Goal: Information Seeking & Learning: Learn about a topic

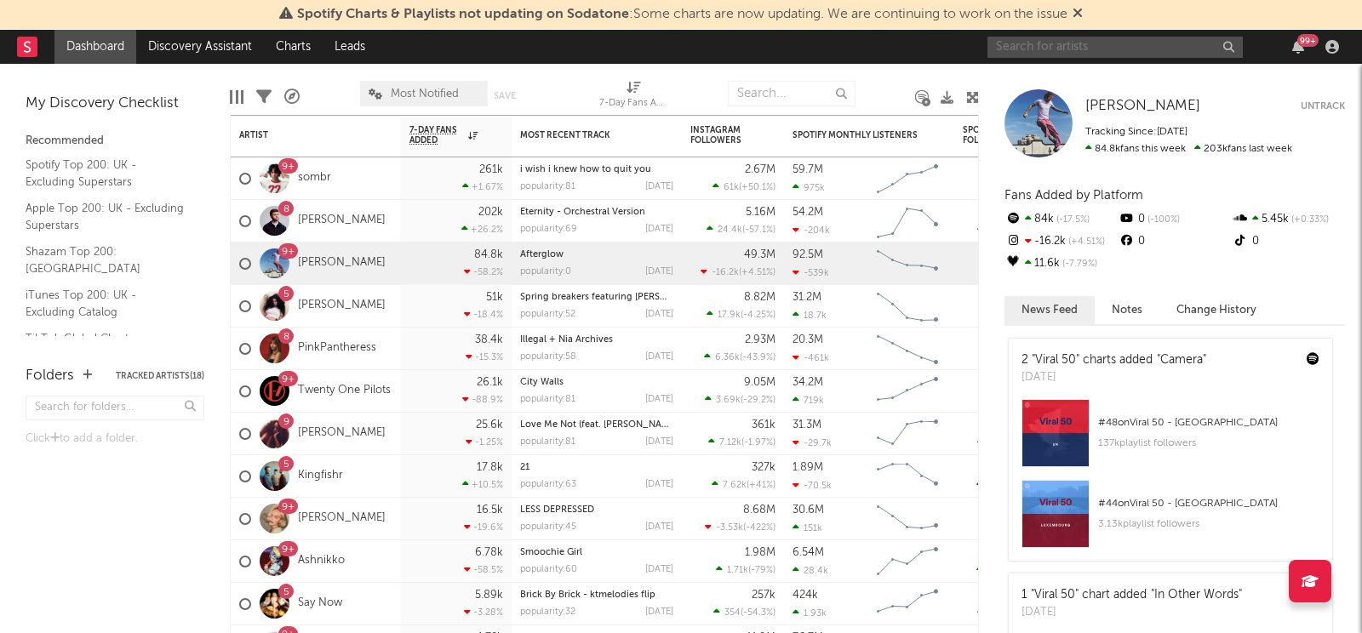
click at [1097, 50] on input "text" at bounding box center [1115, 47] width 255 height 21
type input "josh ba"
click at [1082, 14] on icon at bounding box center [1078, 13] width 10 height 14
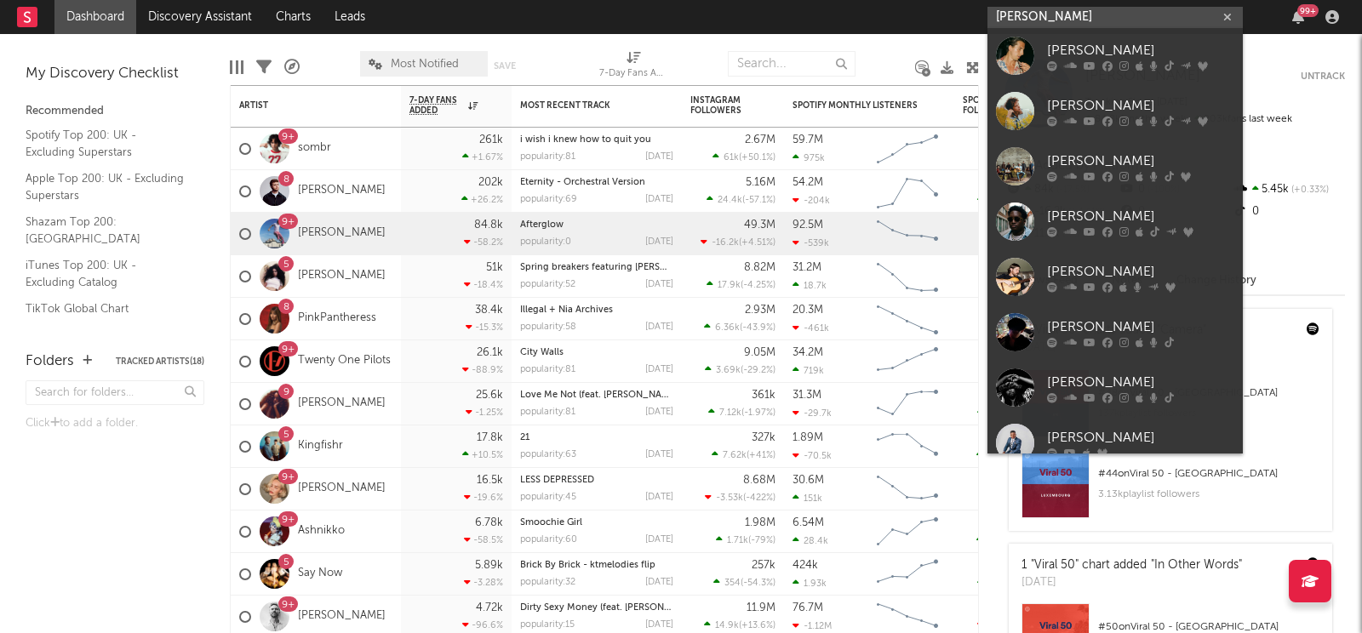
click at [1082, 16] on input "josh ba" at bounding box center [1115, 17] width 255 height 21
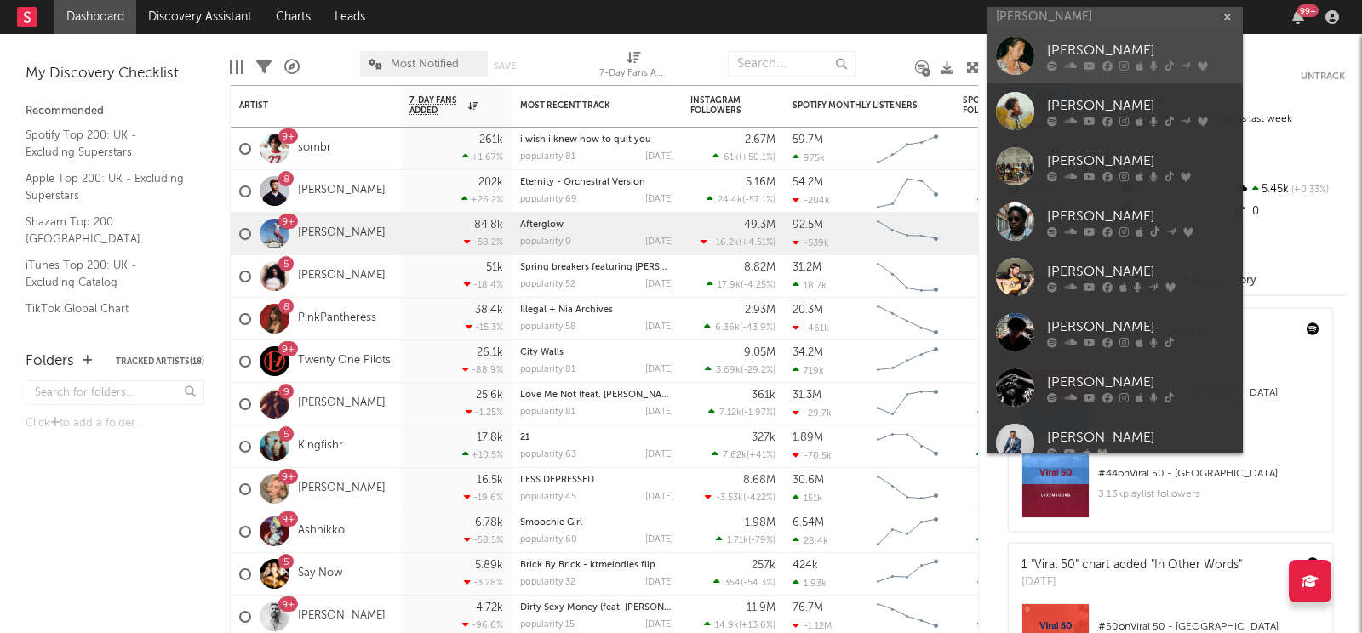
click at [1074, 48] on div "Josh Baker" at bounding box center [1140, 51] width 187 height 20
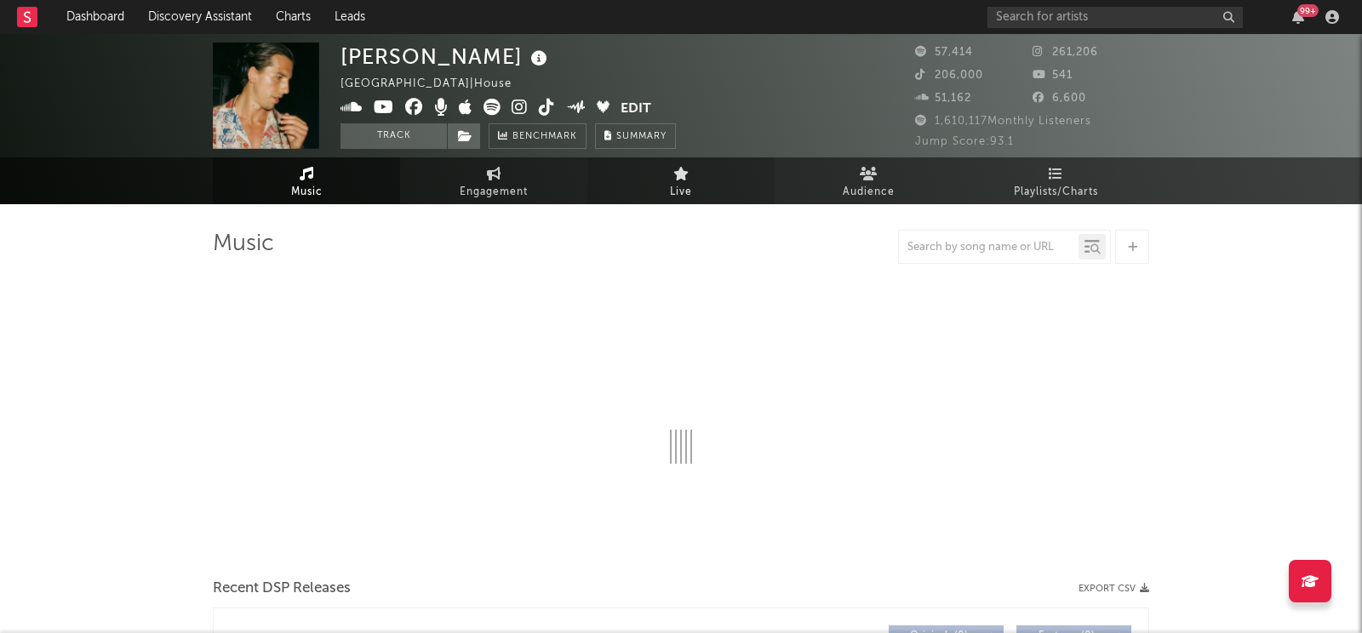
select select "6m"
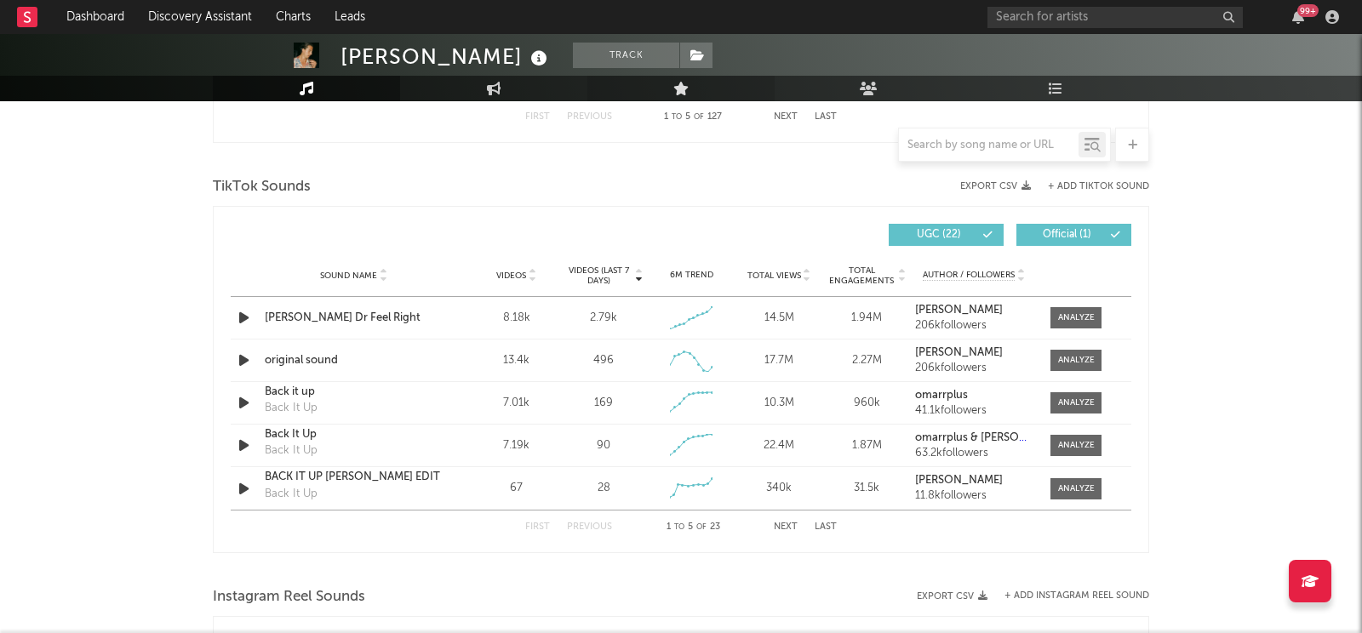
scroll to position [1112, 0]
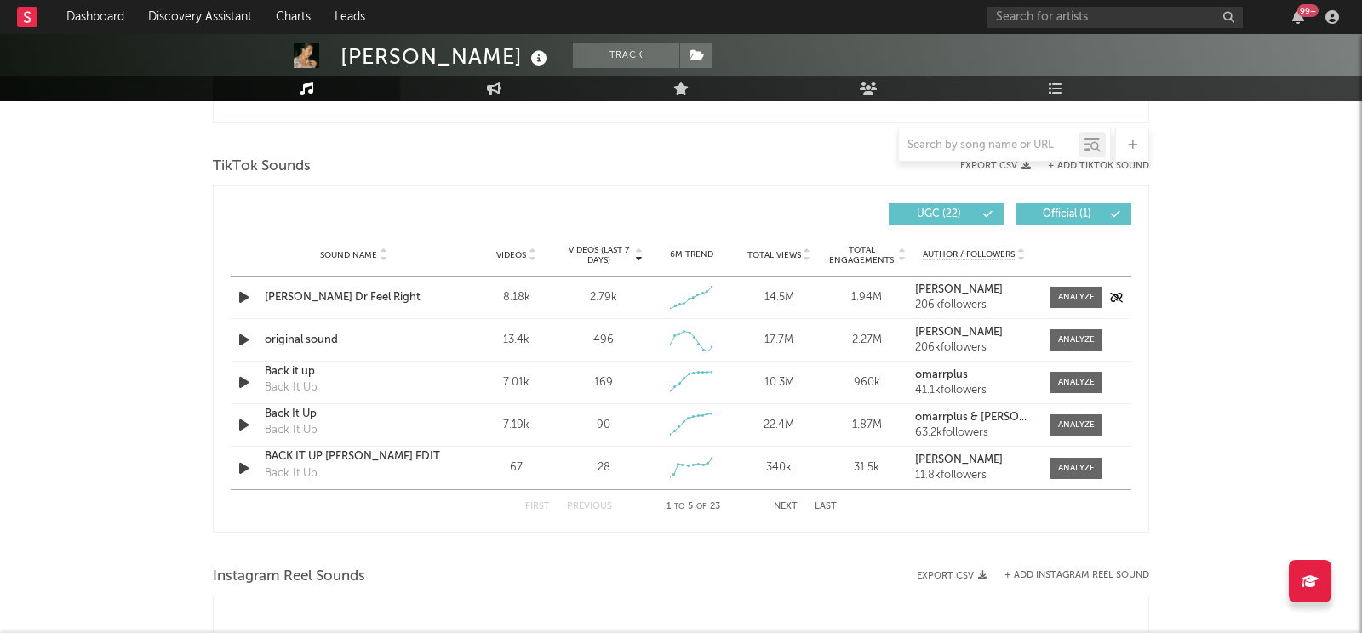
click at [345, 293] on div "Josh Baker Dr Feel Right" at bounding box center [354, 297] width 178 height 17
click at [611, 293] on div "2.79k" at bounding box center [603, 297] width 27 height 17
click at [329, 294] on div "Josh Baker Dr Feel Right" at bounding box center [354, 297] width 178 height 17
